Goal: Entertainment & Leisure: Consume media (video, audio)

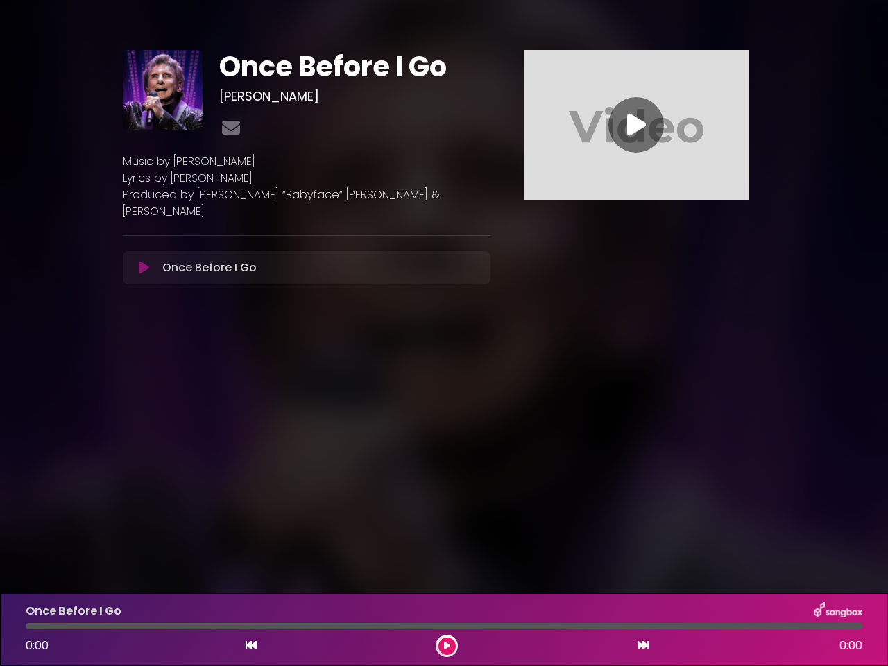
click at [444, 333] on body "× Once Before I Go [PERSON_NAME]" at bounding box center [444, 333] width 888 height 666
click at [144, 261] on icon at bounding box center [144, 268] width 10 height 14
click at [636, 125] on icon at bounding box center [636, 124] width 19 height 25
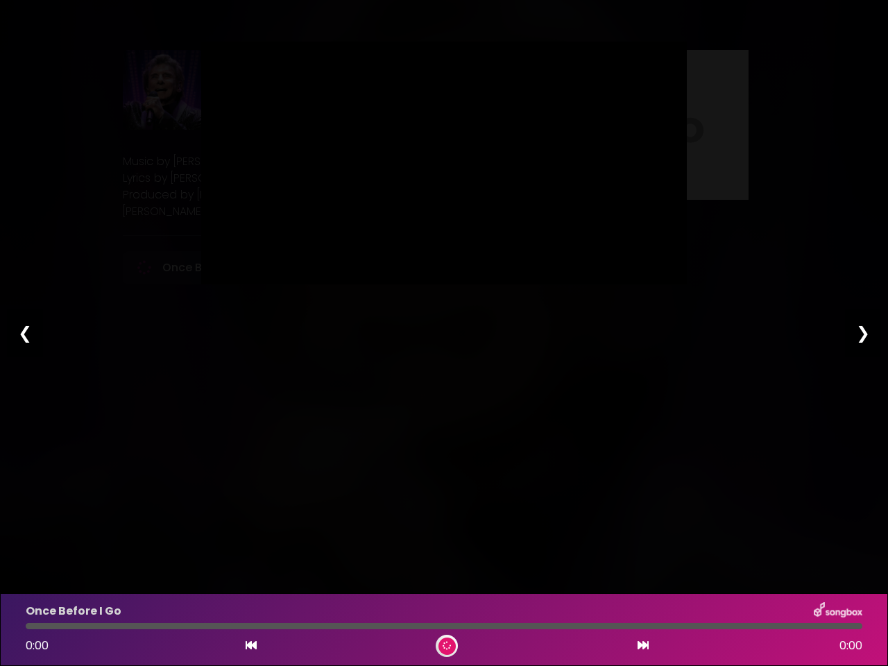
click at [251, 646] on icon at bounding box center [251, 645] width 11 height 11
click at [643, 646] on icon at bounding box center [643, 645] width 11 height 11
